Goal: Obtain resource: Obtain resource

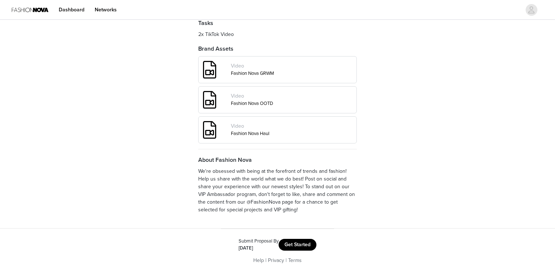
scroll to position [286, 0]
click at [295, 247] on button "Get Started" at bounding box center [298, 245] width 38 height 12
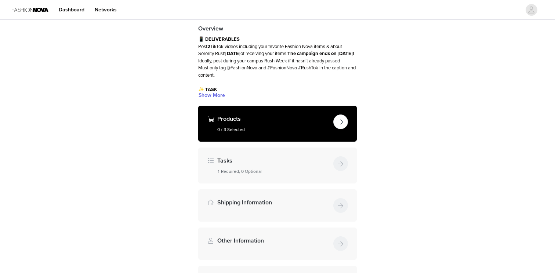
scroll to position [57, 0]
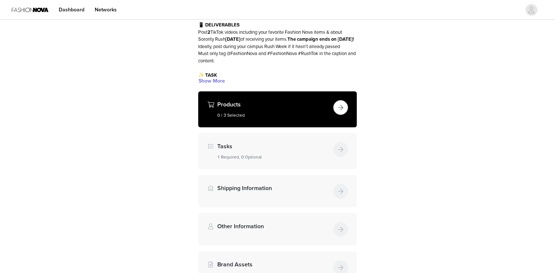
click at [342, 104] on button "button" at bounding box center [340, 107] width 15 height 15
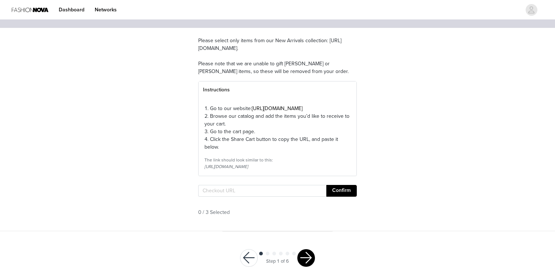
scroll to position [75, 0]
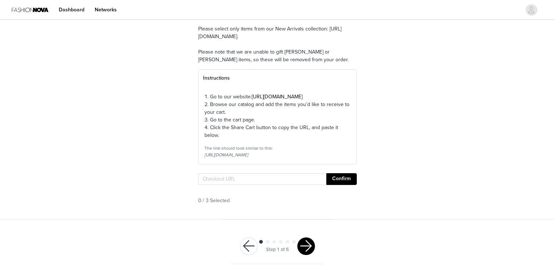
click at [248, 248] on button "button" at bounding box center [249, 246] width 18 height 18
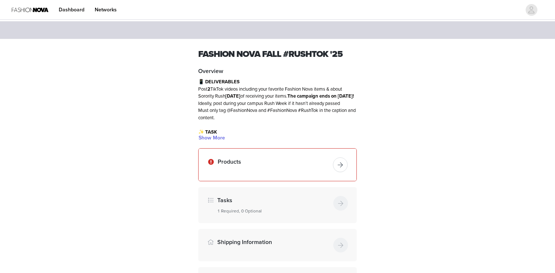
click at [346, 164] on button "button" at bounding box center [340, 164] width 15 height 15
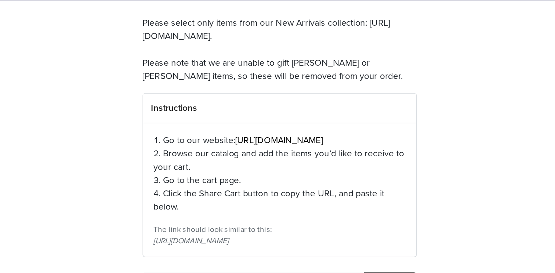
click at [259, 105] on p "Please select only items from our New Arrivals collection: [URL][DOMAIN_NAME]. …" at bounding box center [277, 105] width 159 height 39
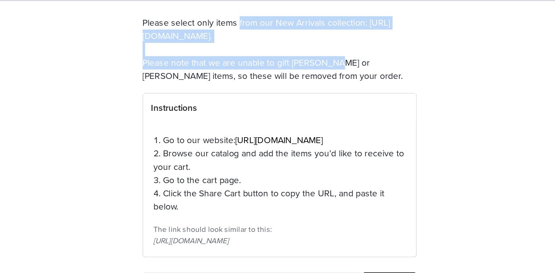
click at [259, 105] on p "Please select only items from our New Arrivals collection: [URL][DOMAIN_NAME]. …" at bounding box center [277, 105] width 159 height 39
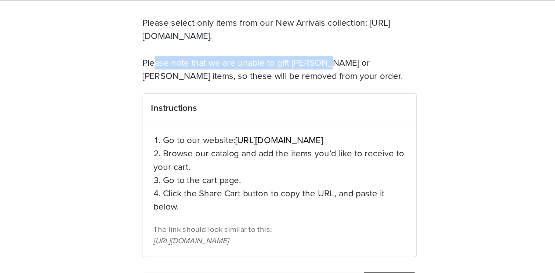
drag, startPoint x: 303, startPoint y: 105, endPoint x: 196, endPoint y: 106, distance: 107.2
click at [196, 106] on section "Please select only items from our New Arrivals collection: [URL][DOMAIN_NAME]. …" at bounding box center [277, 178] width 176 height 203
copy p "[URL][DOMAIN_NAME]."
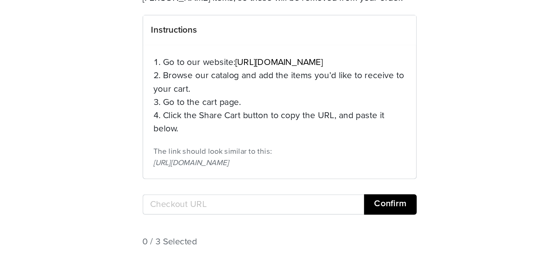
scroll to position [17, 0]
